Goal: Find specific page/section: Find specific page/section

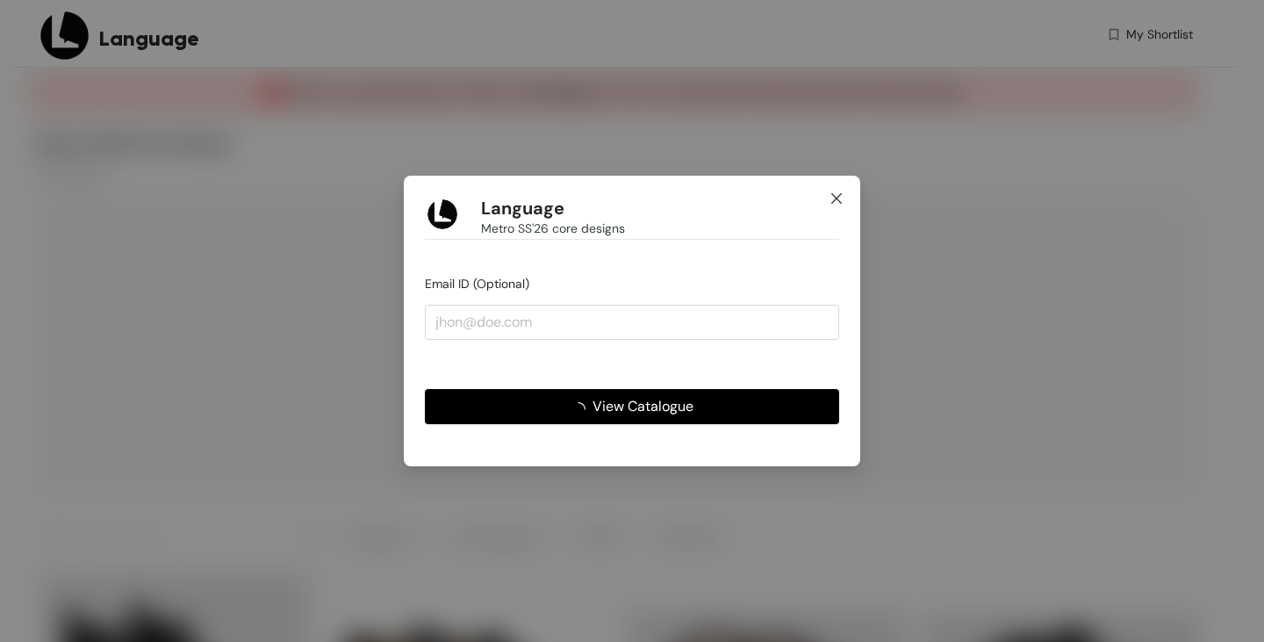
click at [841, 200] on icon "close" at bounding box center [837, 198] width 14 height 14
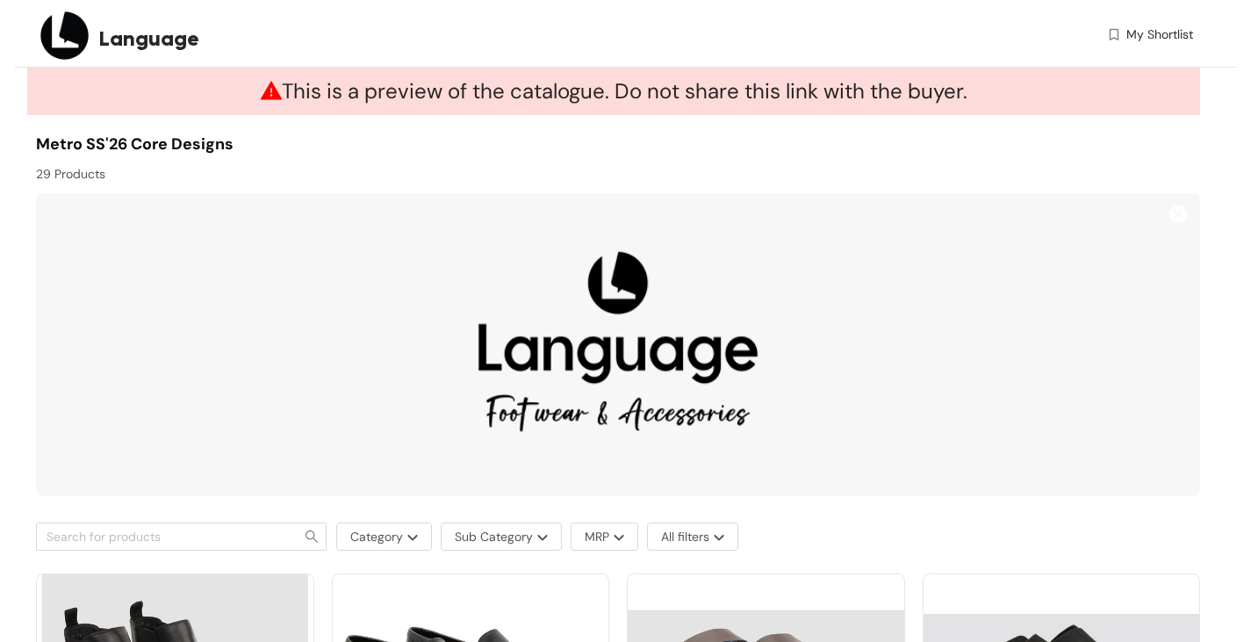
drag, startPoint x: 41, startPoint y: 176, endPoint x: 126, endPoint y: 177, distance: 84.3
click at [126, 177] on div "29 Products" at bounding box center [327, 169] width 582 height 27
click at [206, 168] on div "29 Products" at bounding box center [327, 169] width 582 height 27
click at [250, 168] on div "29 Products" at bounding box center [327, 169] width 582 height 27
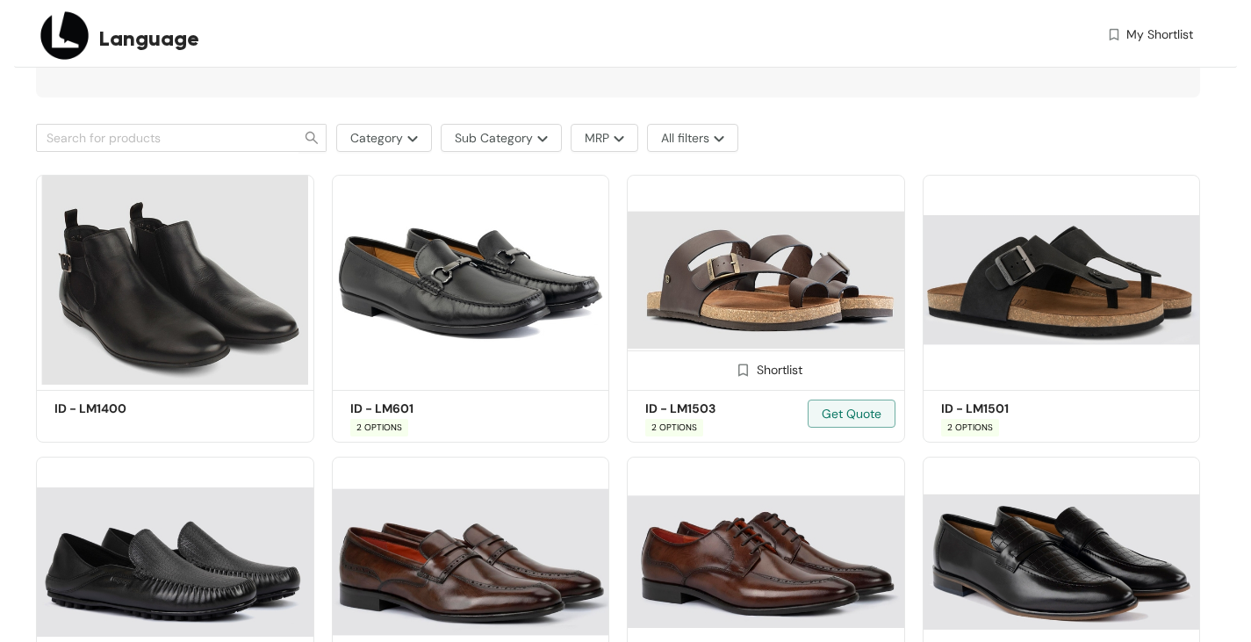
scroll to position [439, 0]
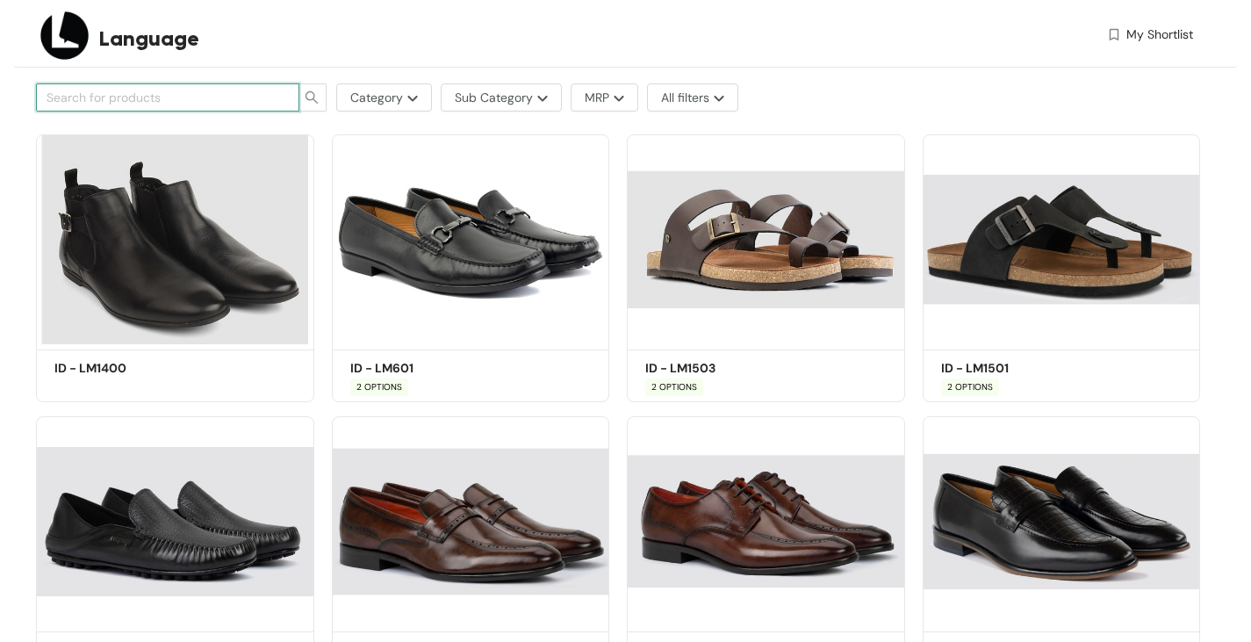
click at [239, 98] on input "text" at bounding box center [161, 97] width 228 height 19
type input "1501"
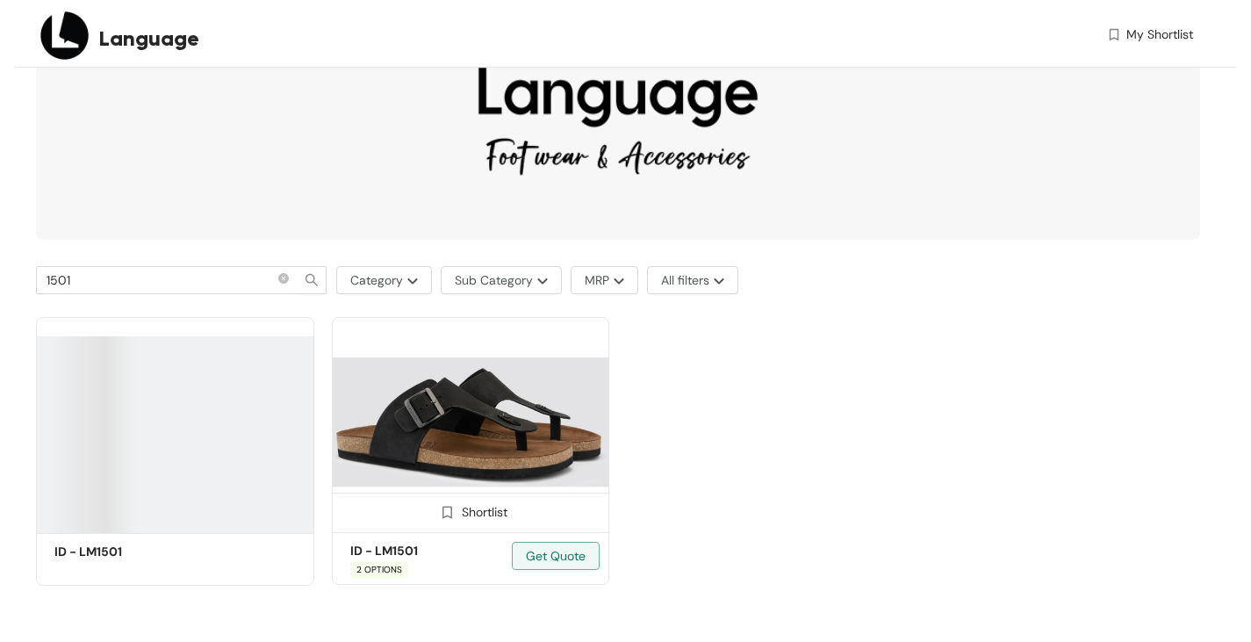
scroll to position [255, 0]
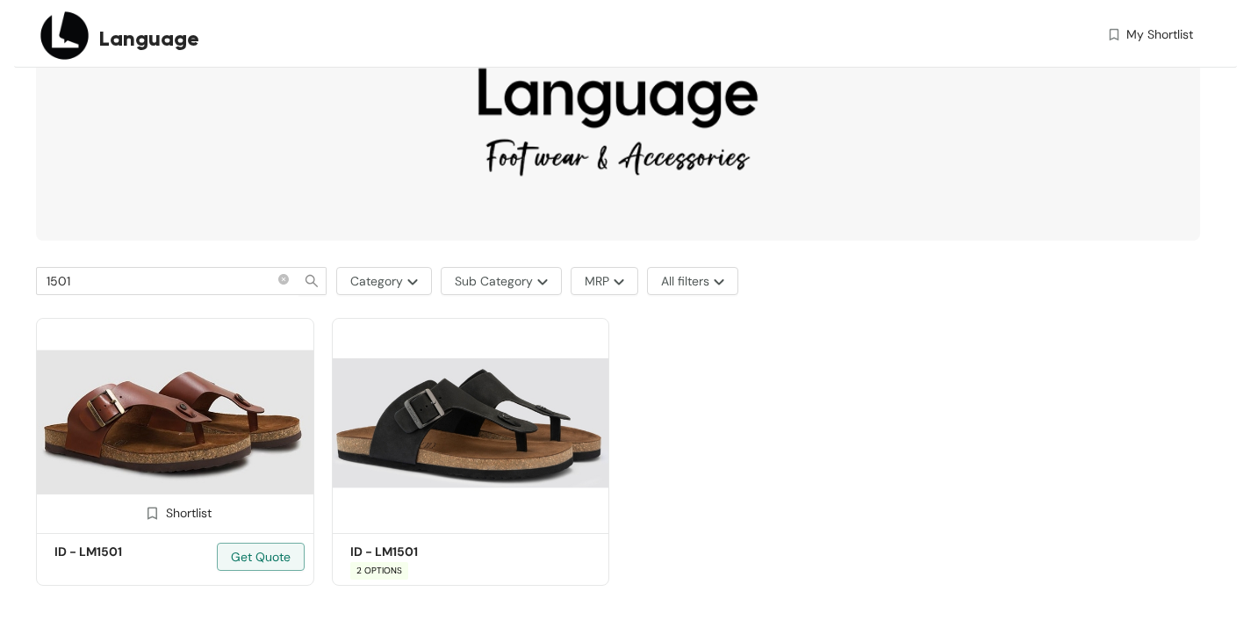
click at [237, 406] on img at bounding box center [175, 423] width 278 height 210
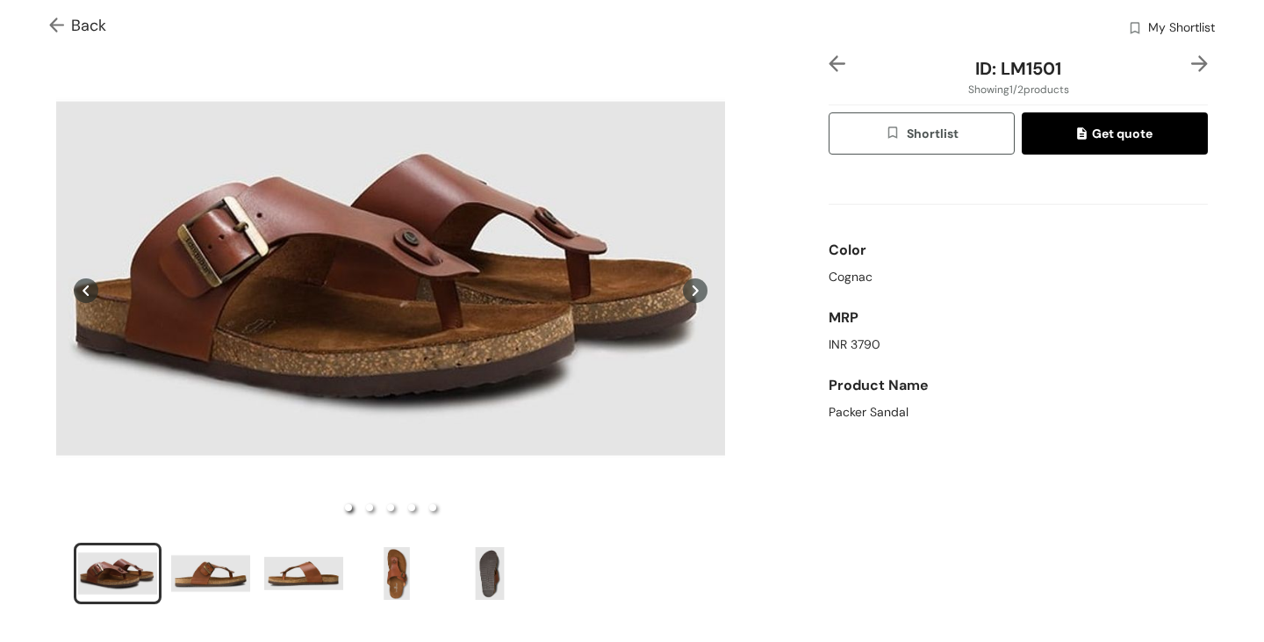
scroll to position [88, 0]
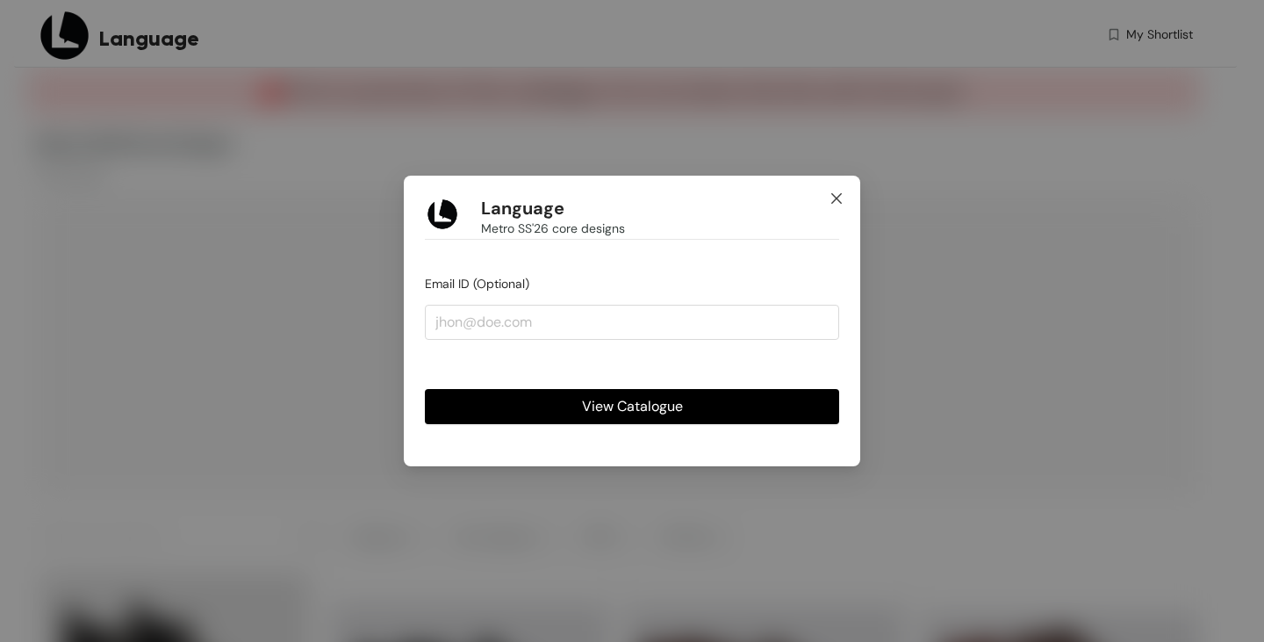
click at [831, 202] on icon "close" at bounding box center [837, 198] width 14 height 14
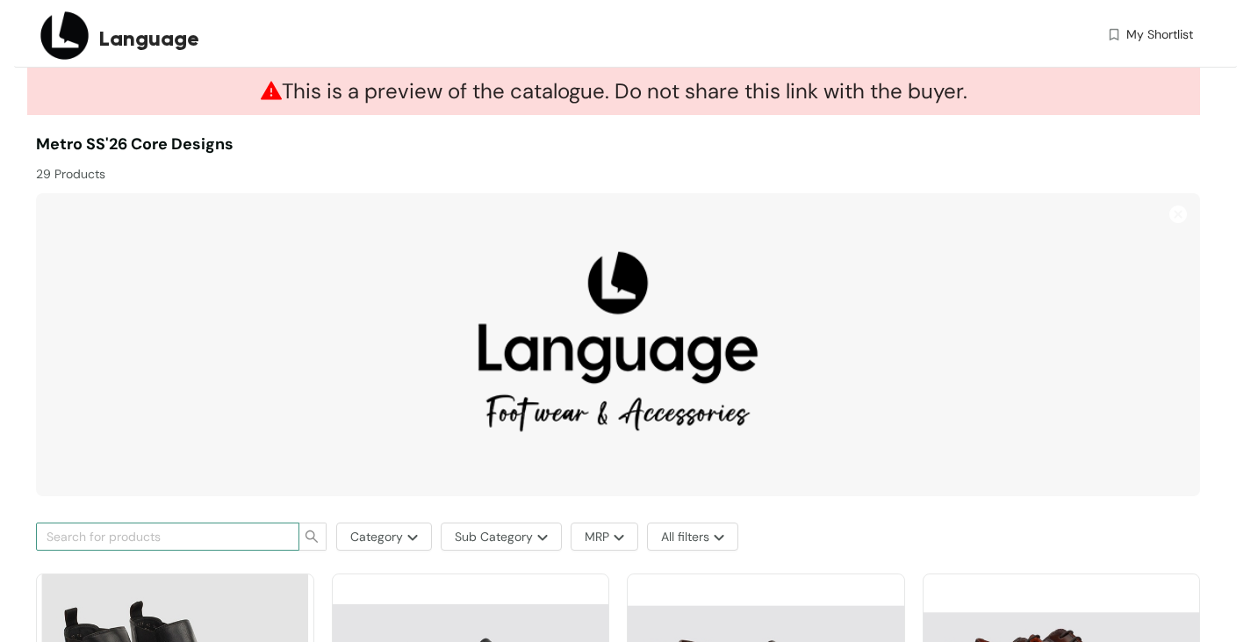
click at [82, 534] on input "text" at bounding box center [161, 536] width 228 height 19
type input "1501"
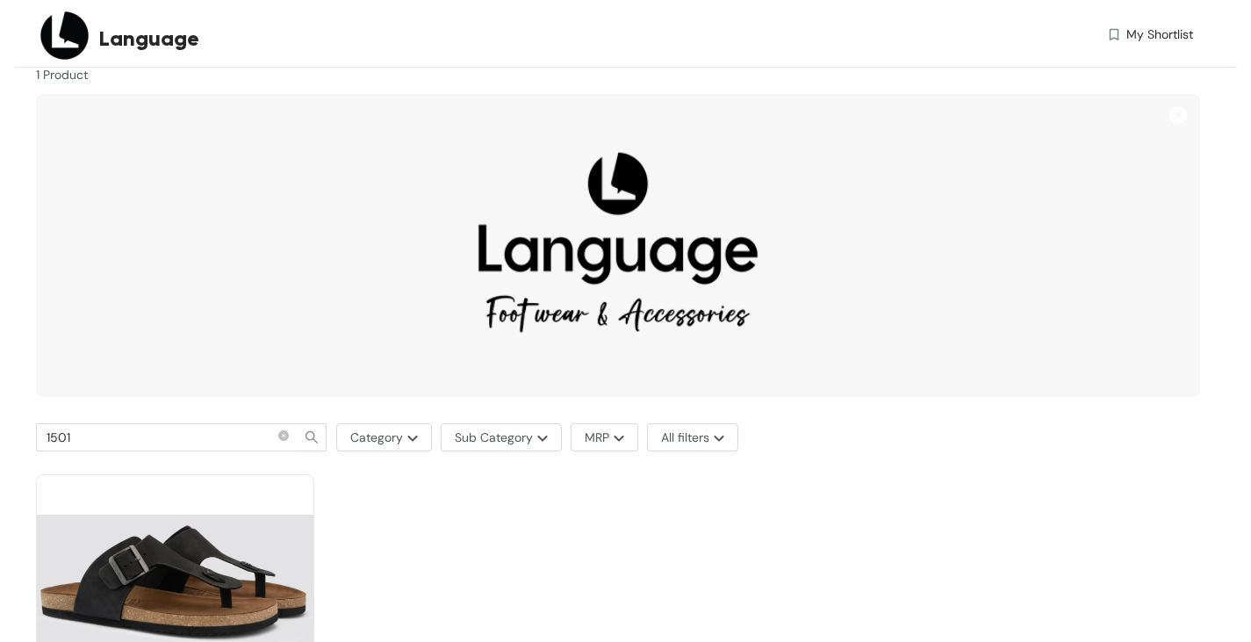
scroll to position [255, 0]
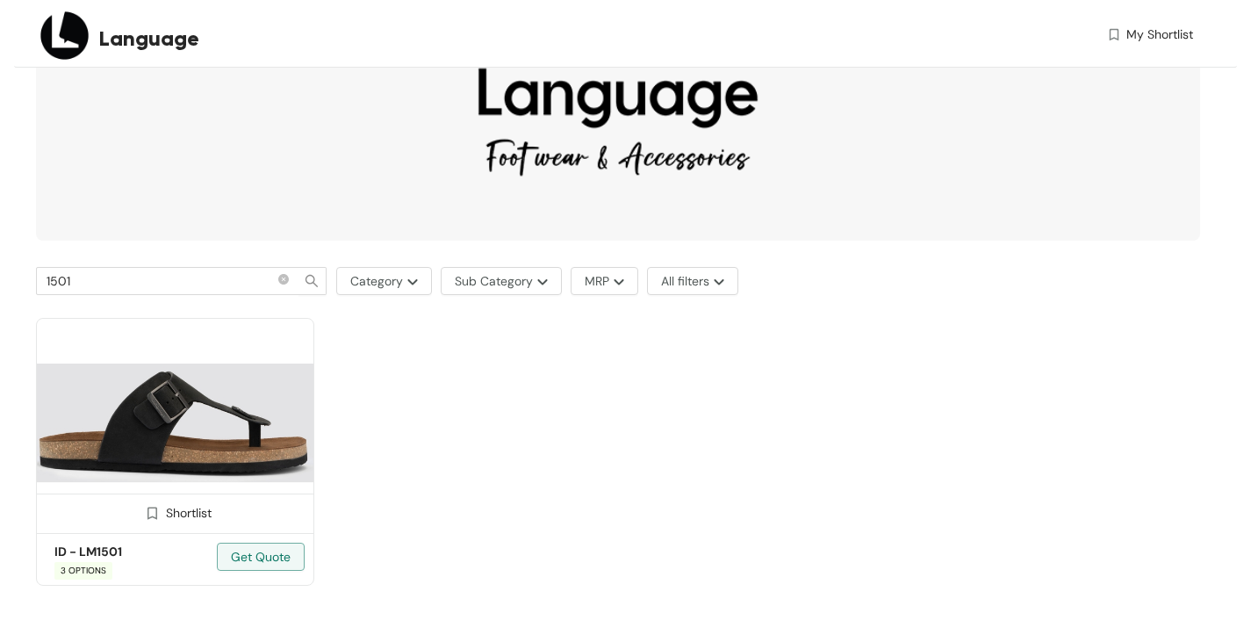
click at [198, 409] on img at bounding box center [175, 423] width 278 height 210
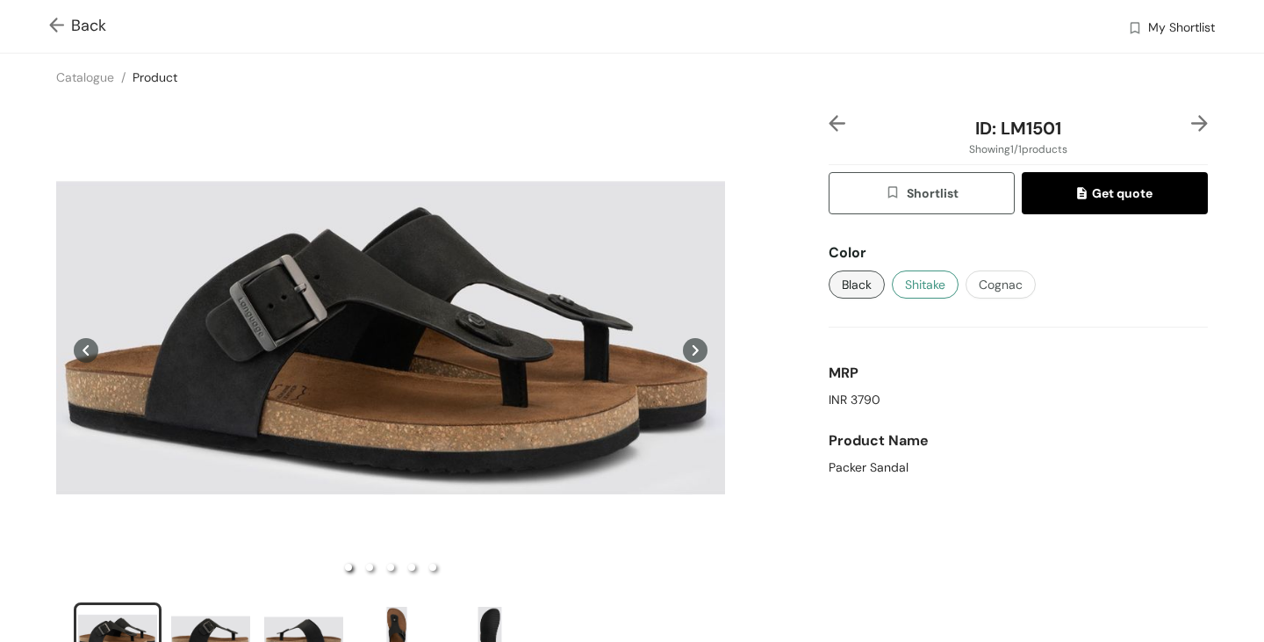
click at [930, 282] on span "Shitake" at bounding box center [925, 284] width 40 height 19
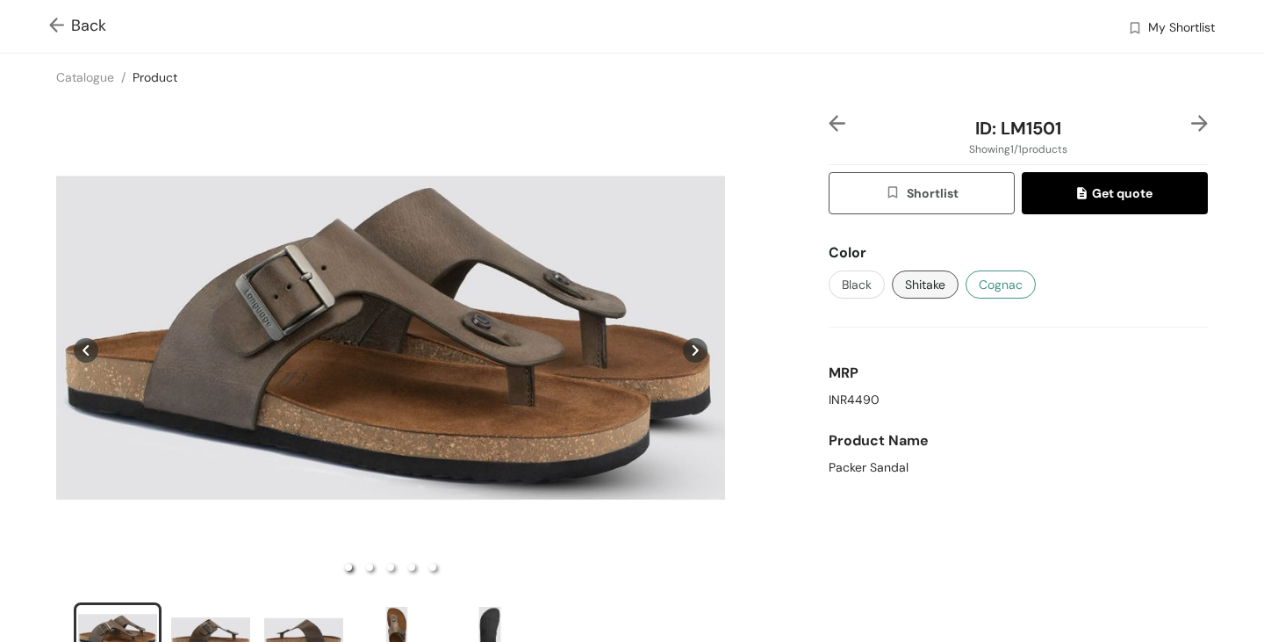
click at [980, 287] on span "Cognac" at bounding box center [1001, 284] width 44 height 19
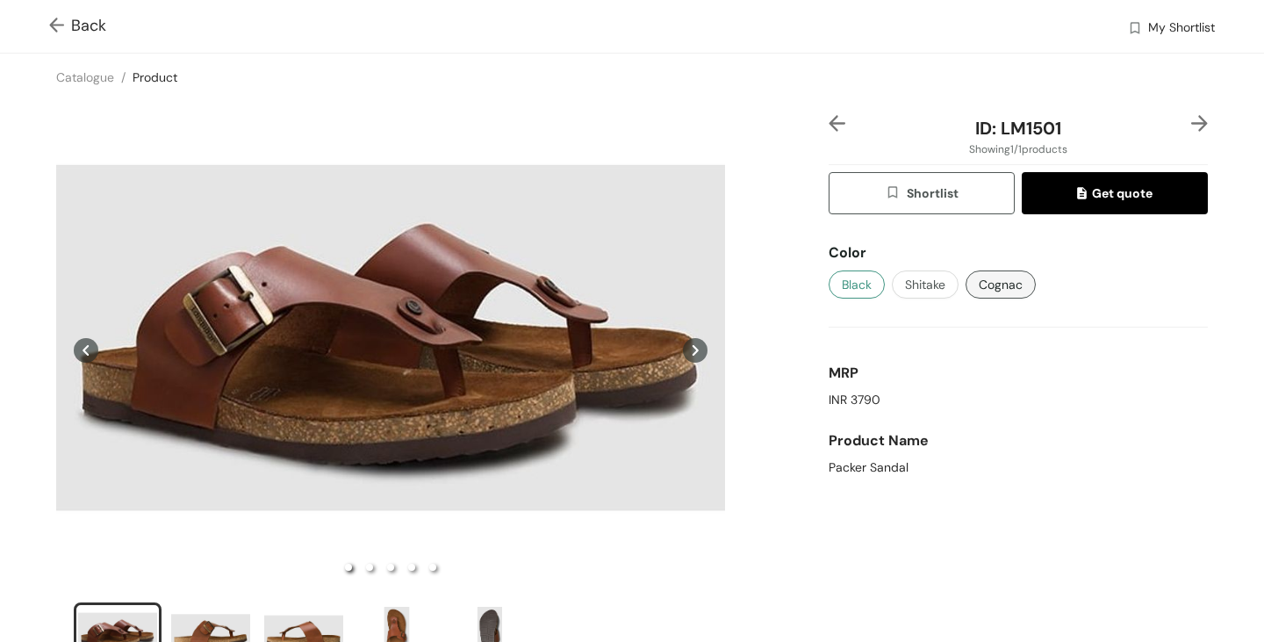
click at [848, 282] on span "Black" at bounding box center [857, 284] width 30 height 19
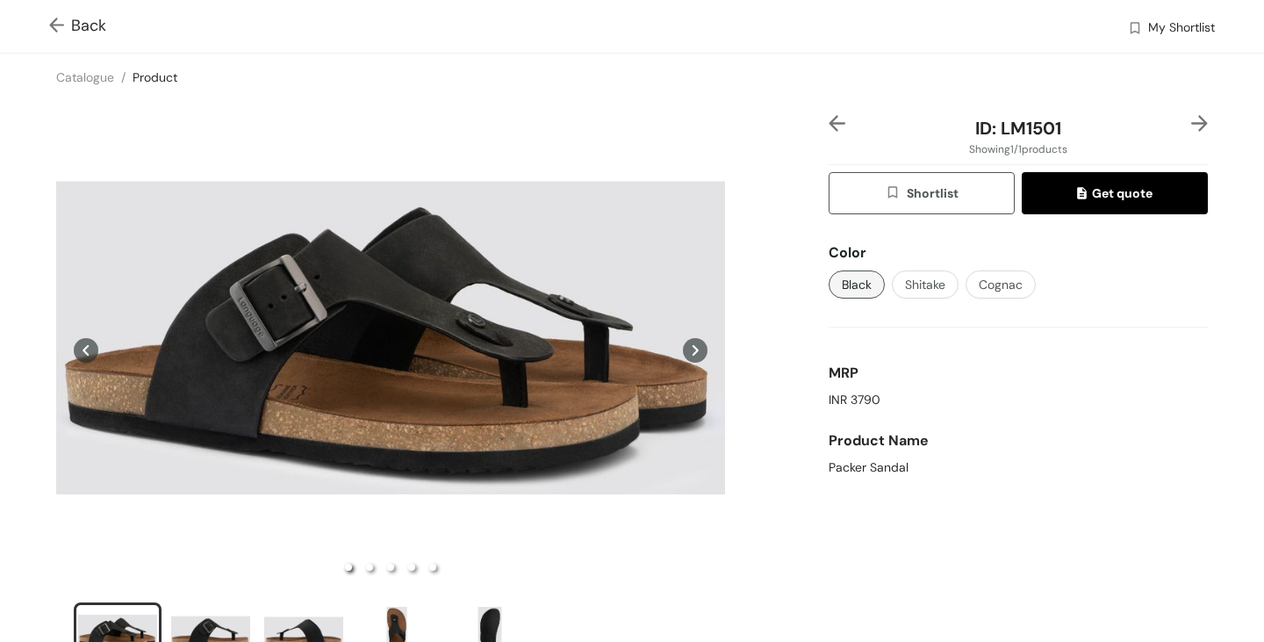
click at [51, 19] on img at bounding box center [60, 27] width 22 height 18
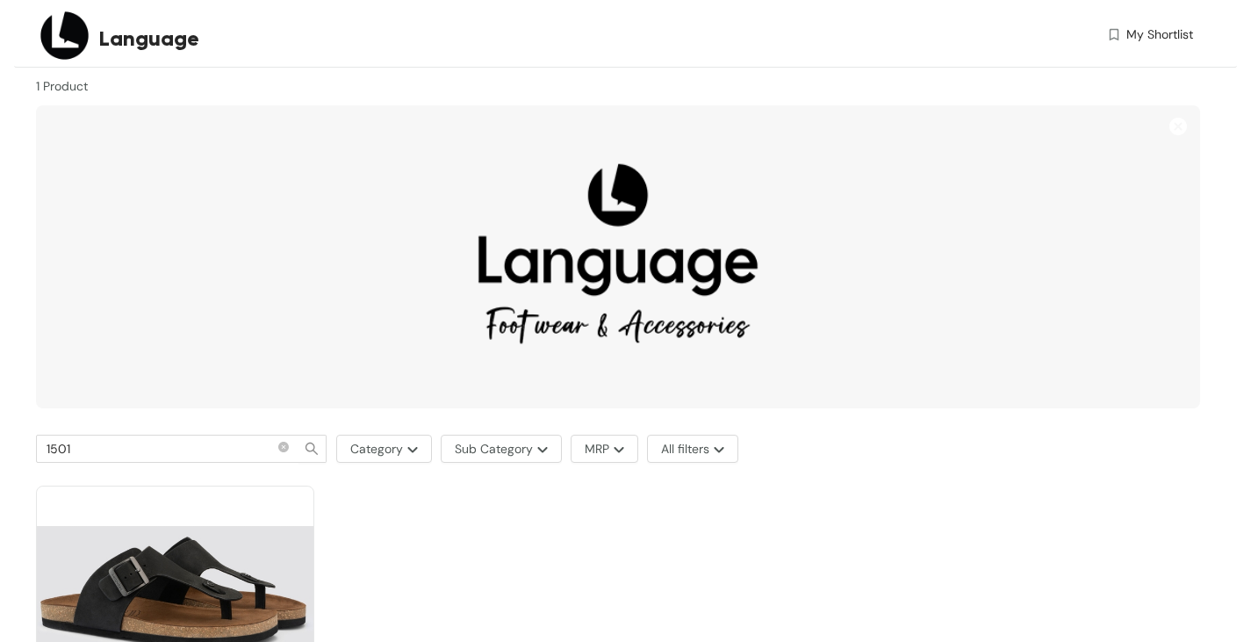
scroll to position [255, 0]
